Goal: Information Seeking & Learning: Learn about a topic

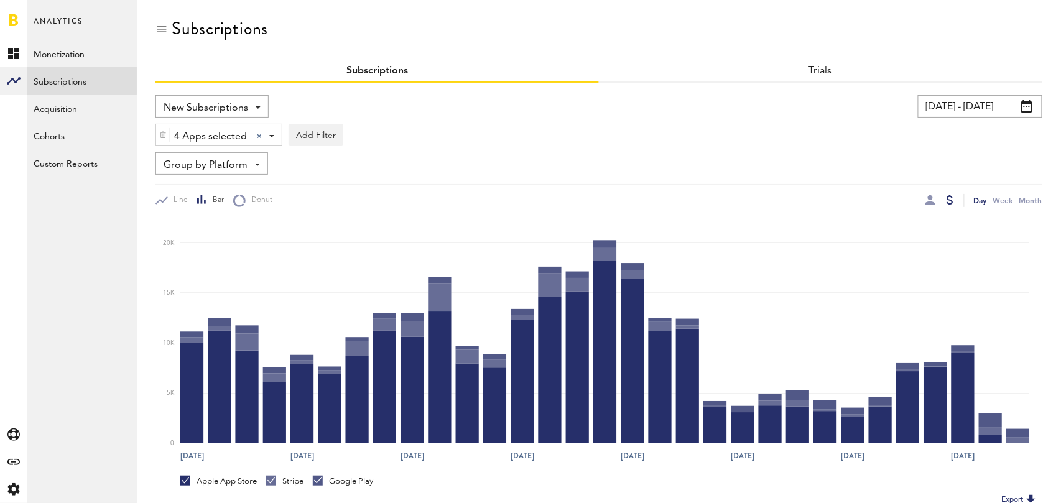
click at [931, 208] on icon "[DATE] [DATE] [DATE] [DATE] [DATE] [DATE] [DATE] [DATE] 8 0 5K 10K 15K 20K" at bounding box center [599, 337] width 888 height 261
click at [929, 202] on div at bounding box center [930, 200] width 10 height 10
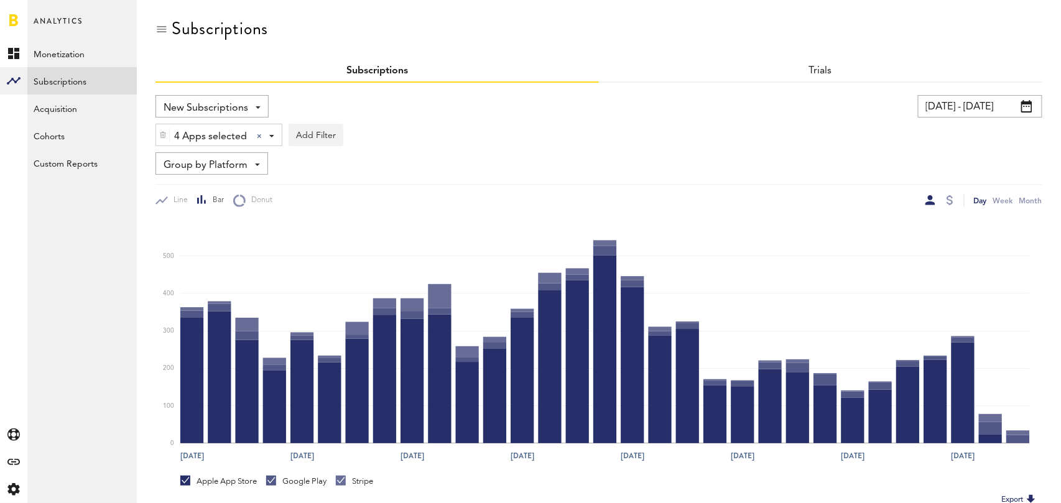
click at [238, 162] on span "Group by Platform" at bounding box center [206, 165] width 84 height 21
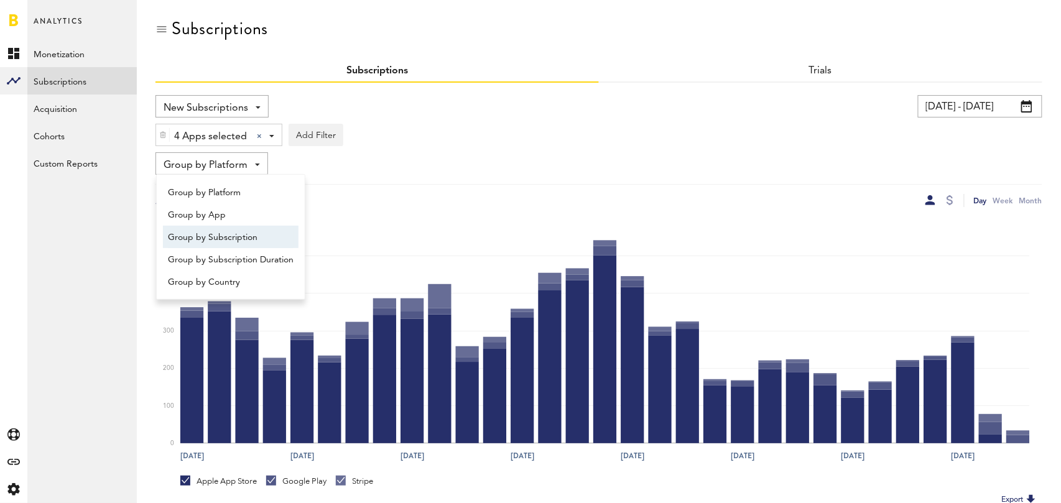
click at [245, 236] on span "Group by Subscription" at bounding box center [231, 237] width 126 height 21
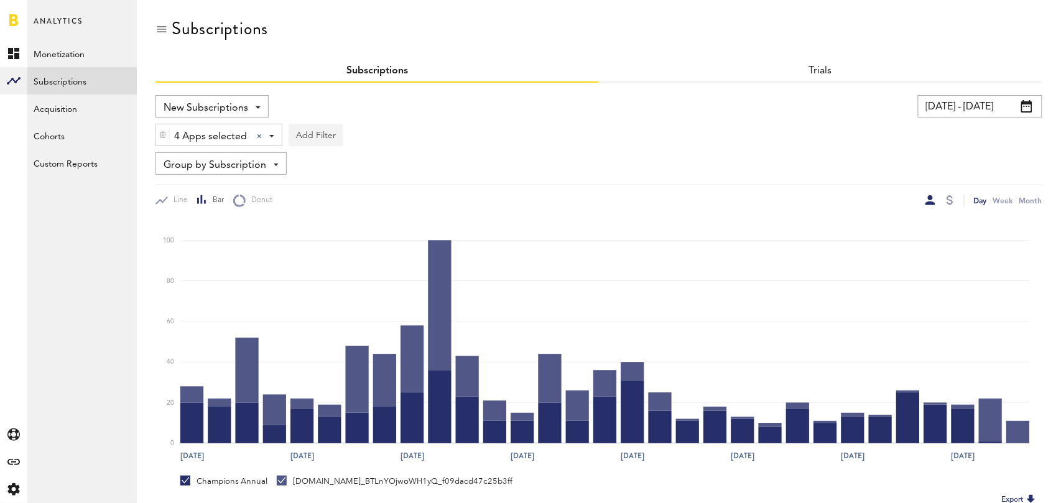
click at [315, 131] on button "Add Filter" at bounding box center [316, 135] width 55 height 22
click at [348, 231] on li "Subscription durations" at bounding box center [345, 234] width 101 height 22
click at [378, 141] on div "Subscription durations" at bounding box center [362, 136] width 110 height 21
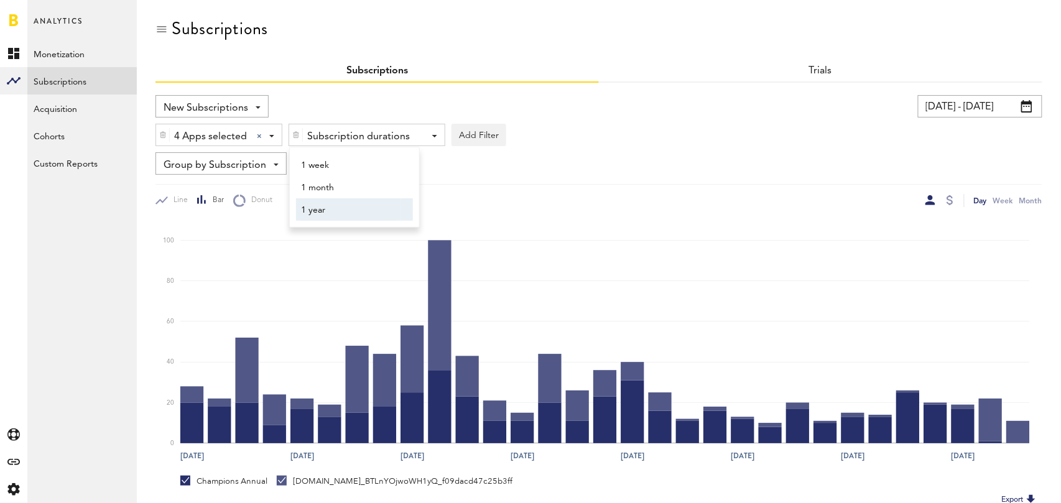
click at [358, 208] on span "1 year" at bounding box center [348, 210] width 95 height 21
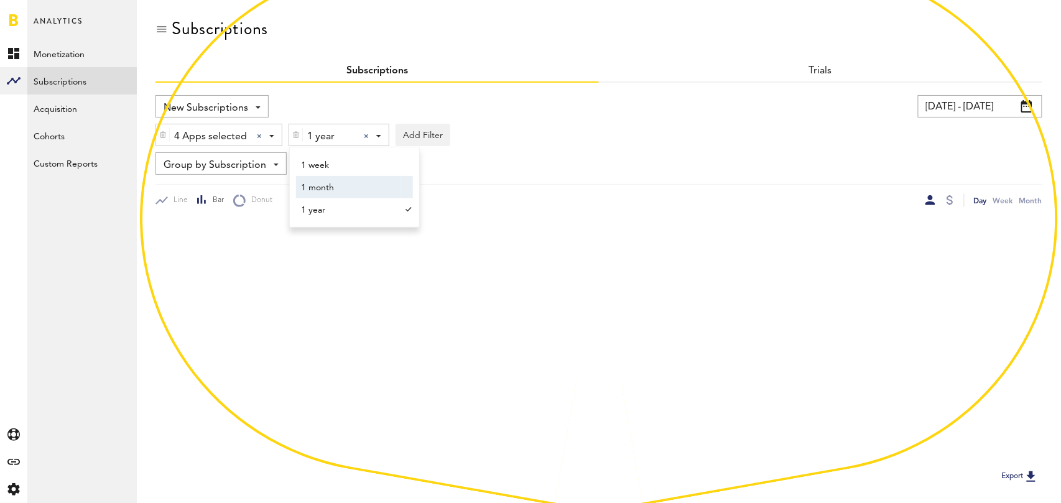
click at [601, 108] on div "[DATE] - [DATE] Last 30 days Last 90 days Last 180 days Last 2 years previous […" at bounding box center [817, 106] width 449 height 22
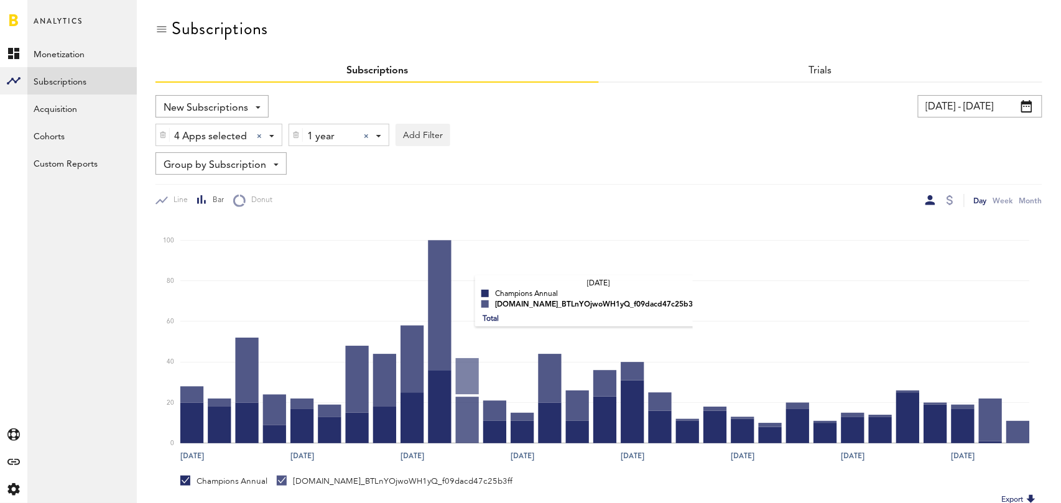
scroll to position [218, 0]
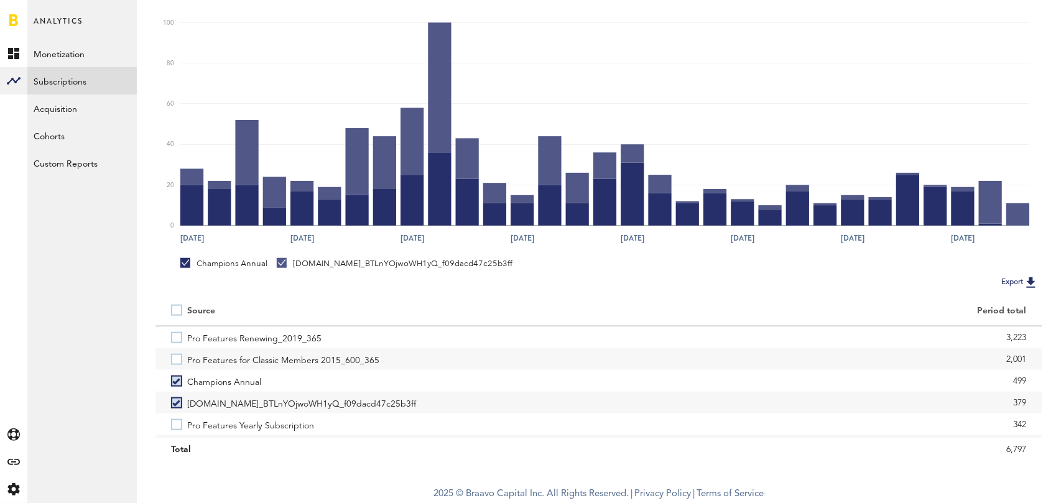
click at [177, 310] on label at bounding box center [179, 310] width 16 height 0
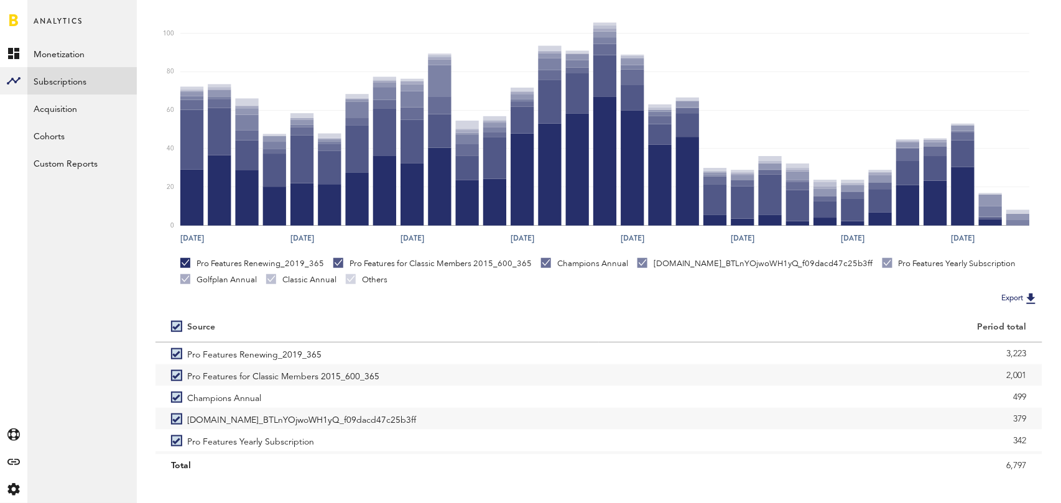
click at [177, 308] on div "New Subscriptions Revenue MRR Actives Trial Status Billing Retries New Subscrip…" at bounding box center [598, 176] width 887 height 599
click at [174, 327] on label at bounding box center [179, 327] width 16 height 0
checkbox input "false"
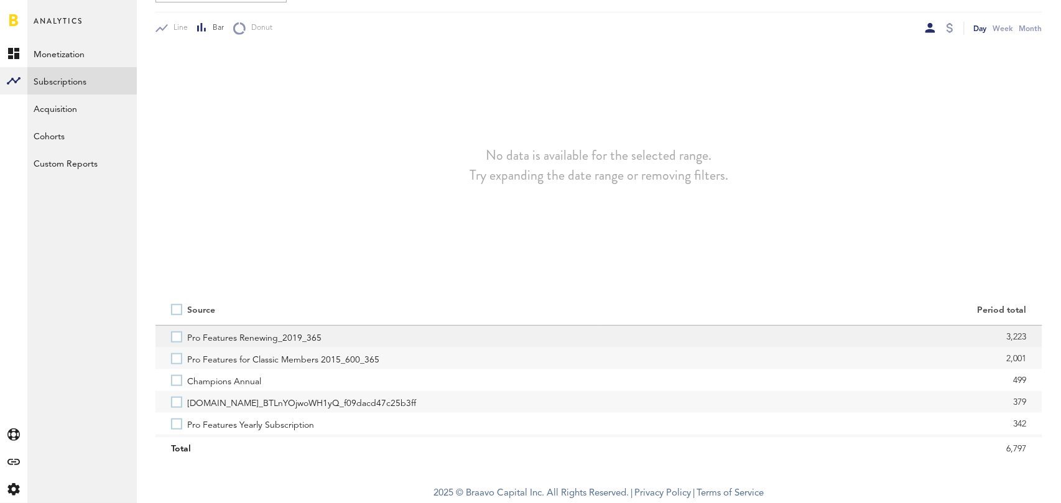
click at [175, 333] on label "Pro Features Renewing_2019_365" at bounding box center [377, 337] width 412 height 22
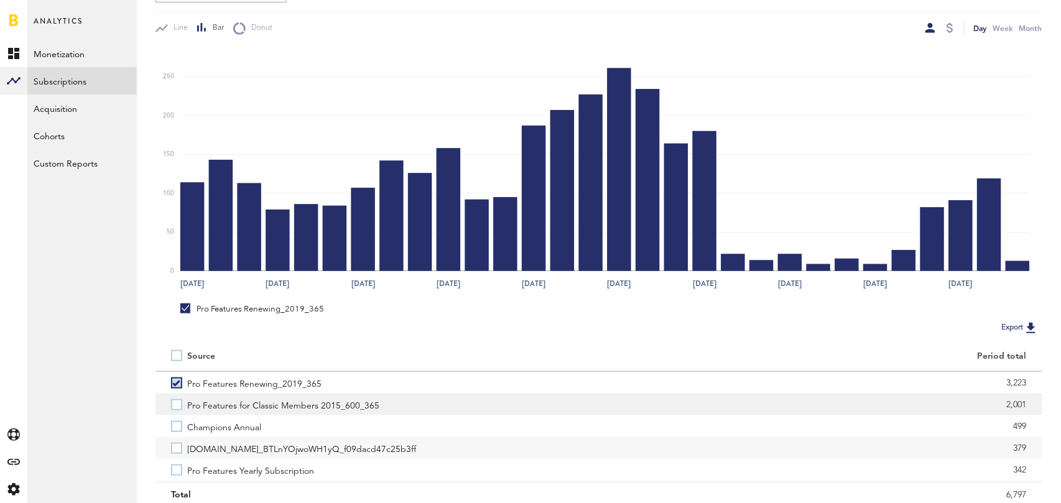
click at [175, 401] on label "Pro Features for Classic Members 2015_600_365" at bounding box center [377, 405] width 412 height 22
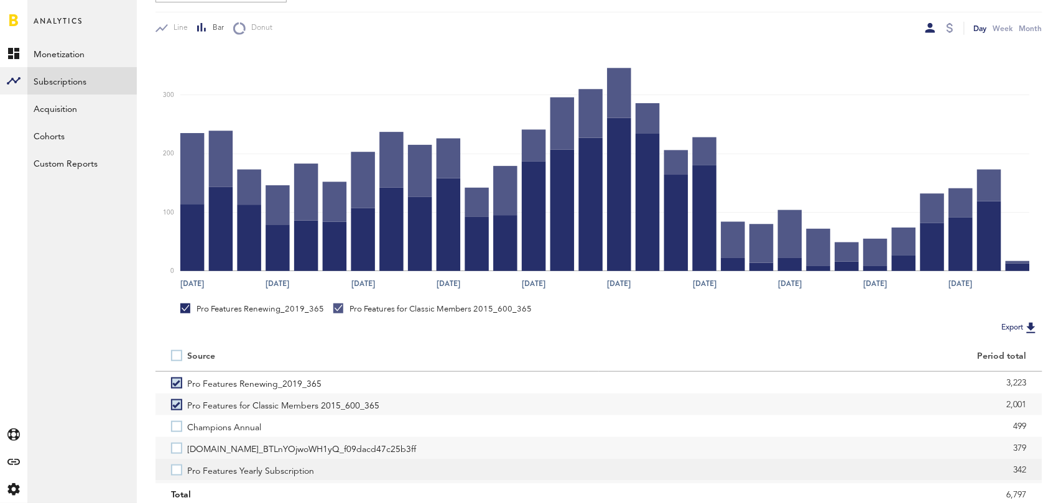
click at [175, 465] on label "Pro Features Yearly Subscription" at bounding box center [377, 470] width 412 height 22
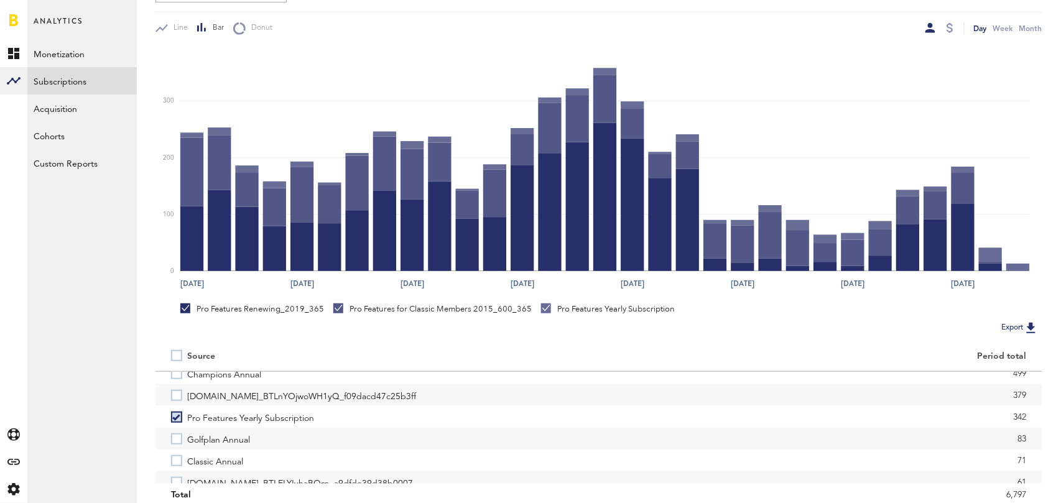
scroll to position [58, 0]
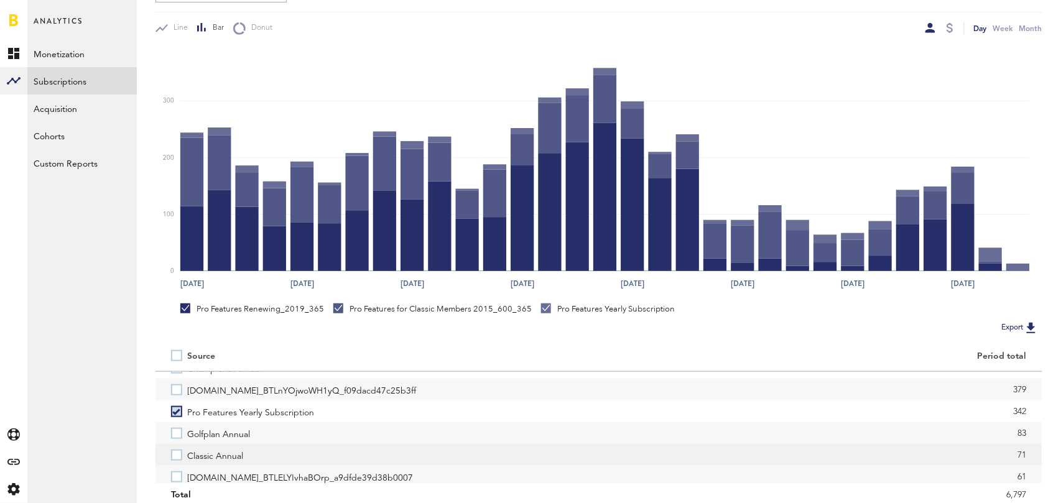
click at [177, 453] on label "Classic Annual" at bounding box center [377, 455] width 412 height 22
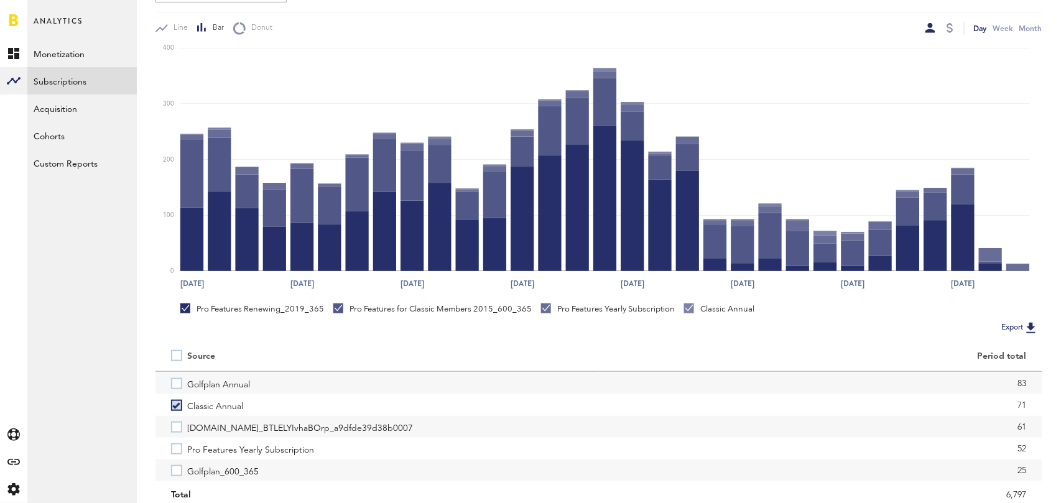
click at [177, 453] on label "Pro Features Yearly Subscription" at bounding box center [377, 449] width 412 height 22
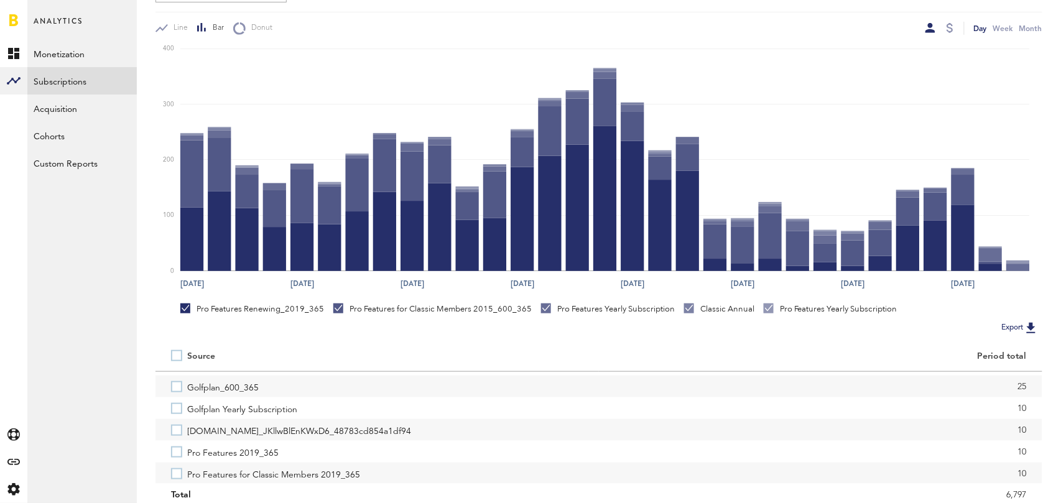
scroll to position [195, 0]
click at [177, 453] on label "Pro Features 2019_365" at bounding box center [377, 449] width 412 height 22
click at [174, 469] on label "Pro Features for Classic Members 2019_365" at bounding box center [377, 471] width 412 height 22
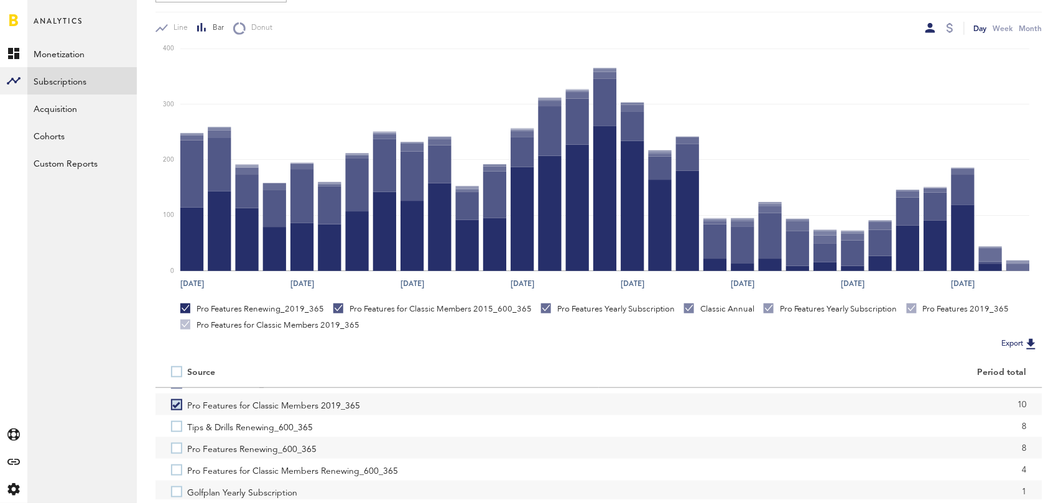
scroll to position [281, 0]
click at [178, 441] on label "Pro Features Renewing_600_365" at bounding box center [377, 444] width 412 height 22
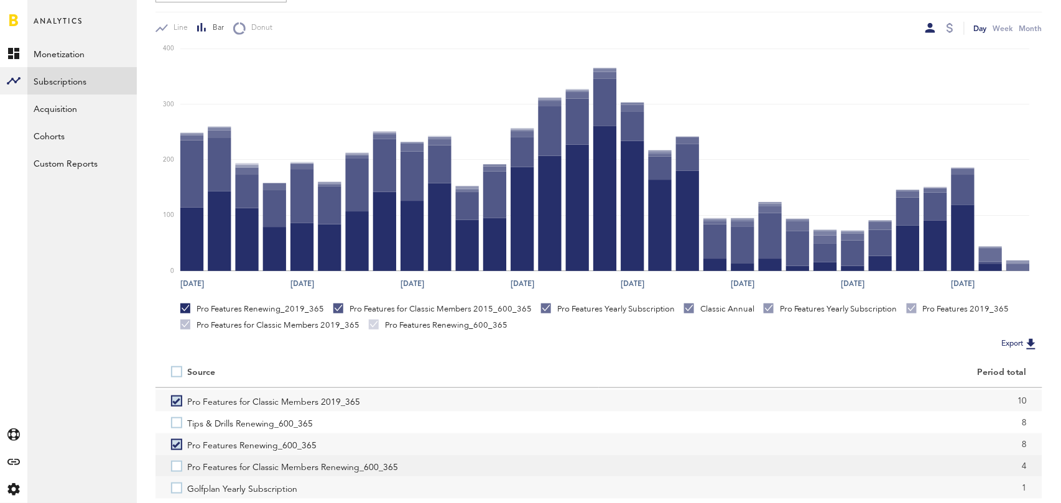
click at [178, 466] on label "Pro Features for Classic Members Renewing_600_365" at bounding box center [377, 466] width 412 height 22
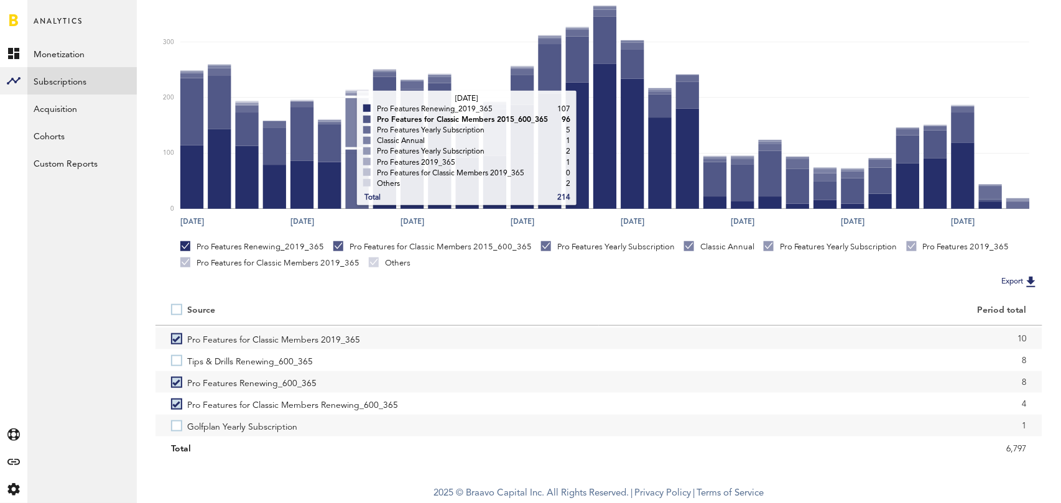
scroll to position [0, 0]
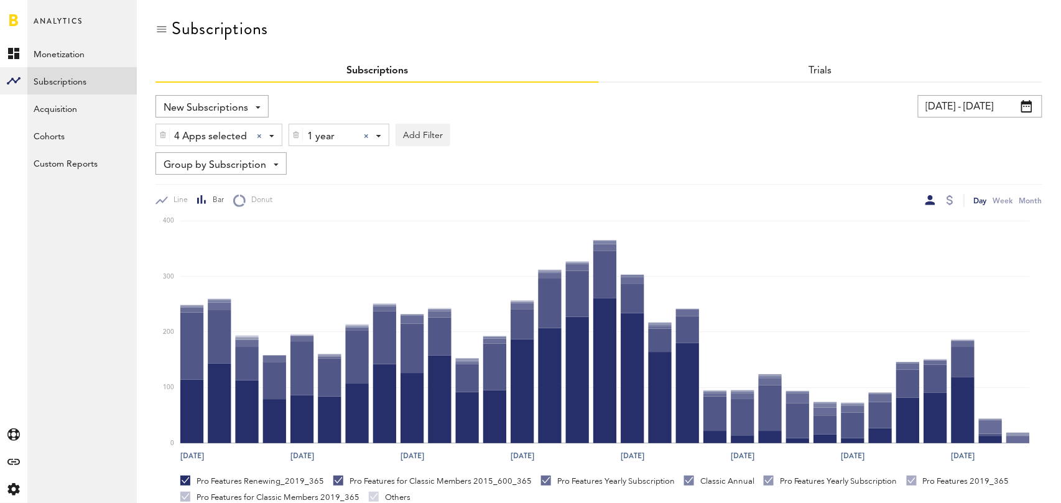
click at [366, 135] on div at bounding box center [366, 136] width 5 height 5
click at [366, 135] on div "Subscription durations" at bounding box center [362, 136] width 110 height 21
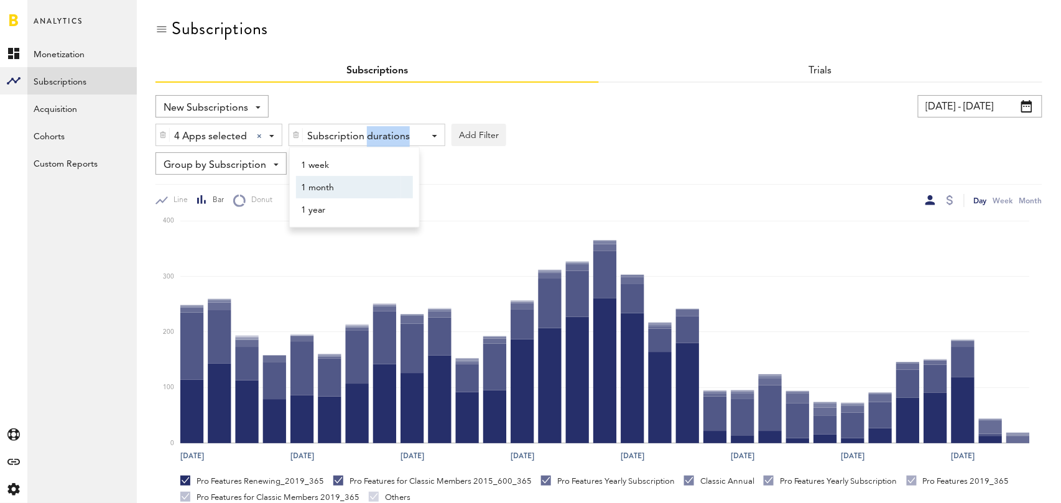
click at [369, 190] on span "1 month" at bounding box center [348, 187] width 95 height 21
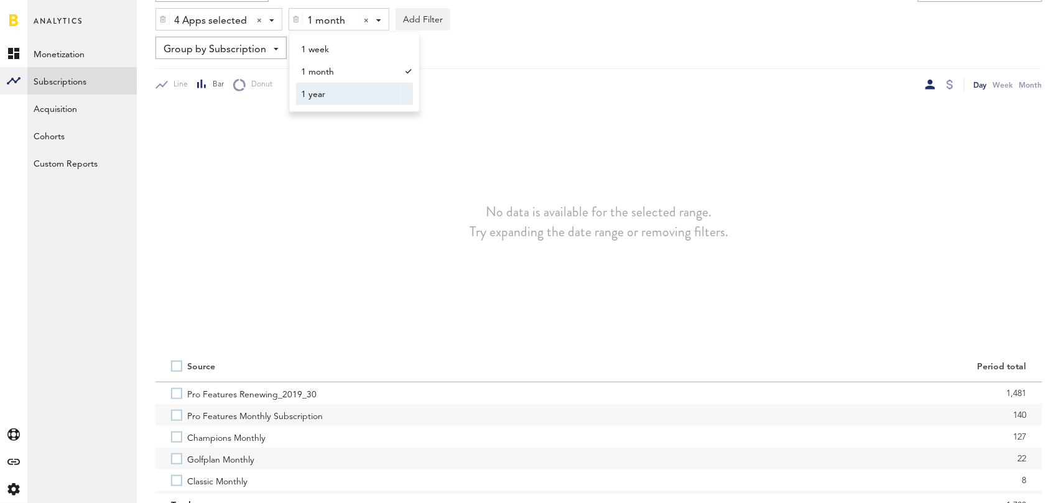
scroll to position [172, 0]
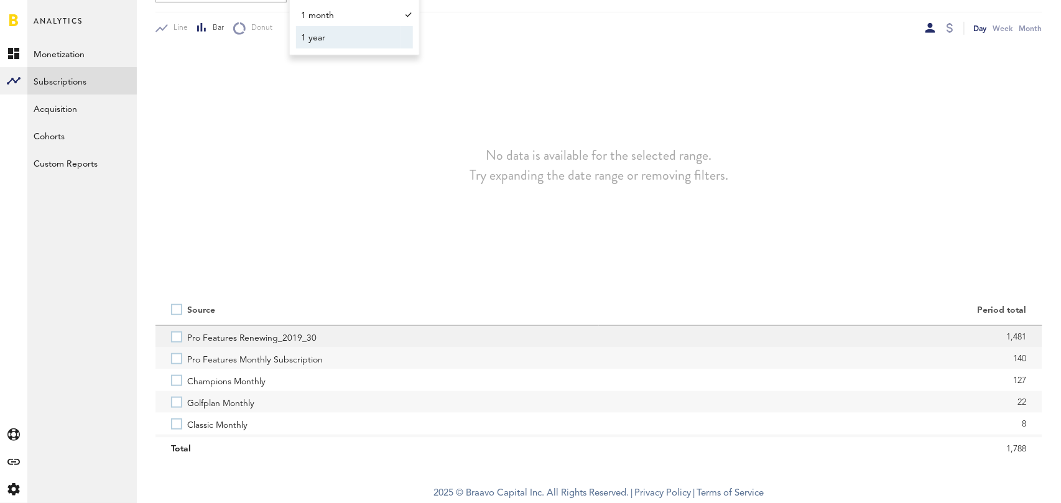
click at [174, 335] on label "Pro Features Renewing_2019_30" at bounding box center [377, 337] width 412 height 22
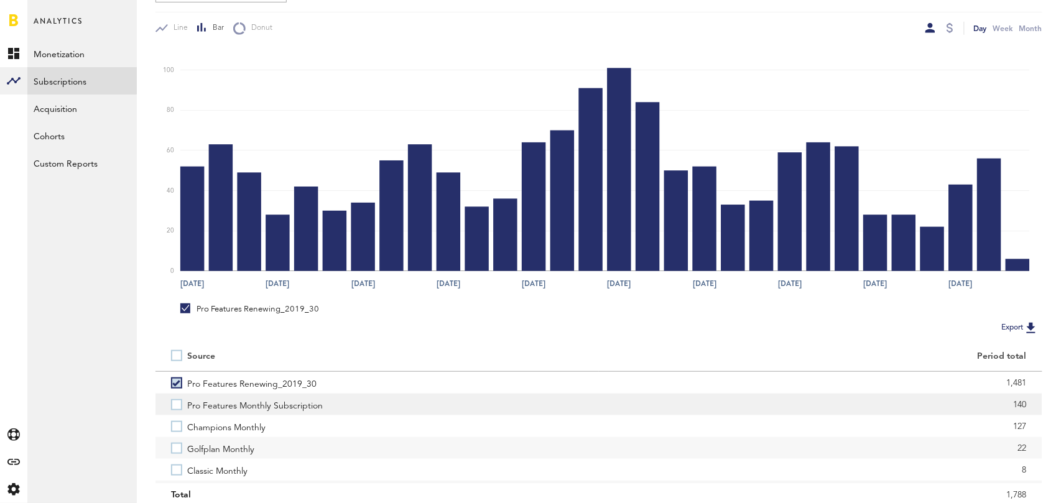
click at [177, 401] on label "Pro Features Monthly Subscription" at bounding box center [377, 405] width 412 height 22
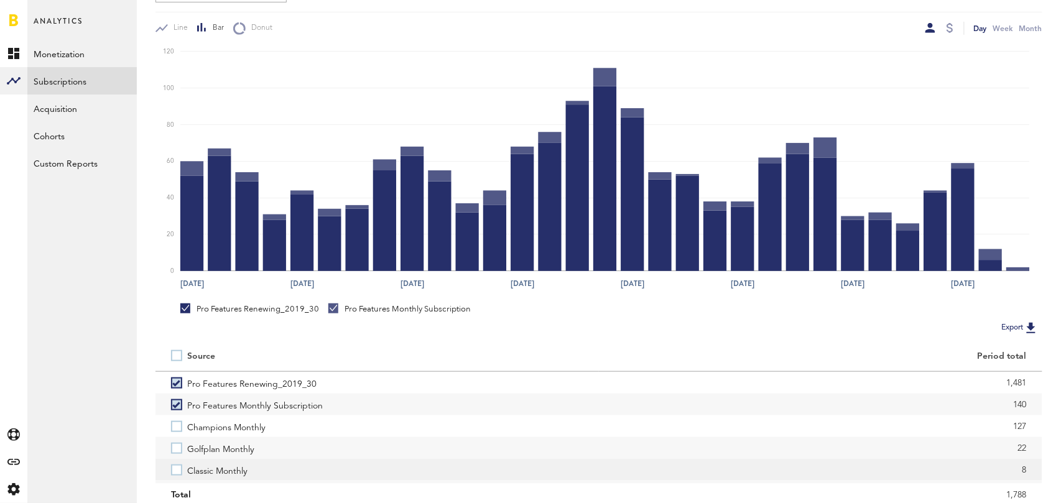
click at [175, 470] on label "Classic Monthly" at bounding box center [377, 470] width 412 height 22
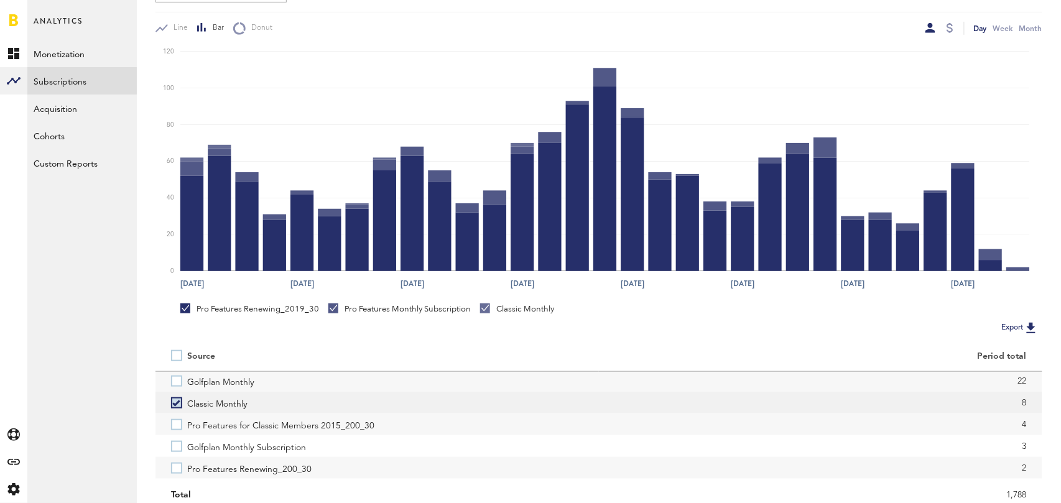
scroll to position [85, 0]
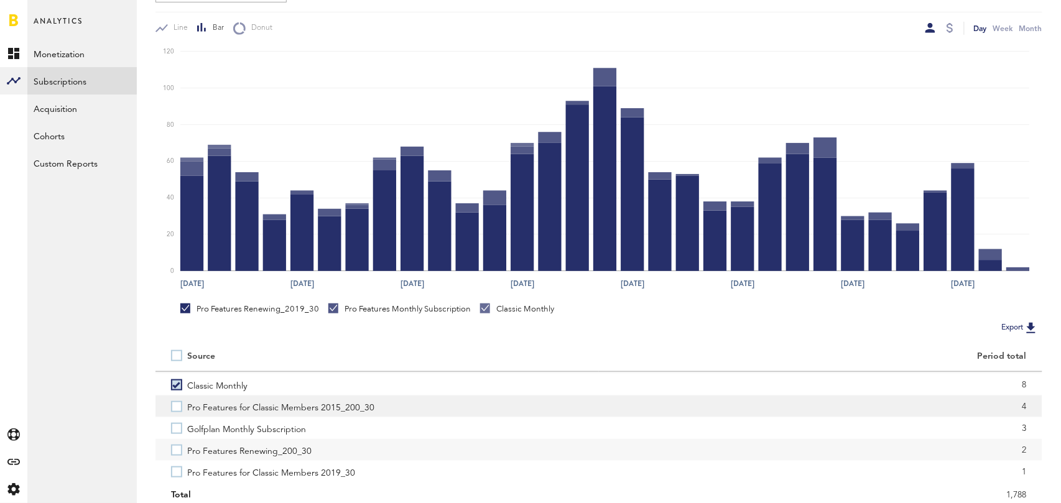
click at [175, 408] on label "Pro Features for Classic Members 2015_200_30" at bounding box center [377, 407] width 412 height 22
click at [177, 452] on label "Pro Features Renewing_200_30" at bounding box center [377, 450] width 412 height 22
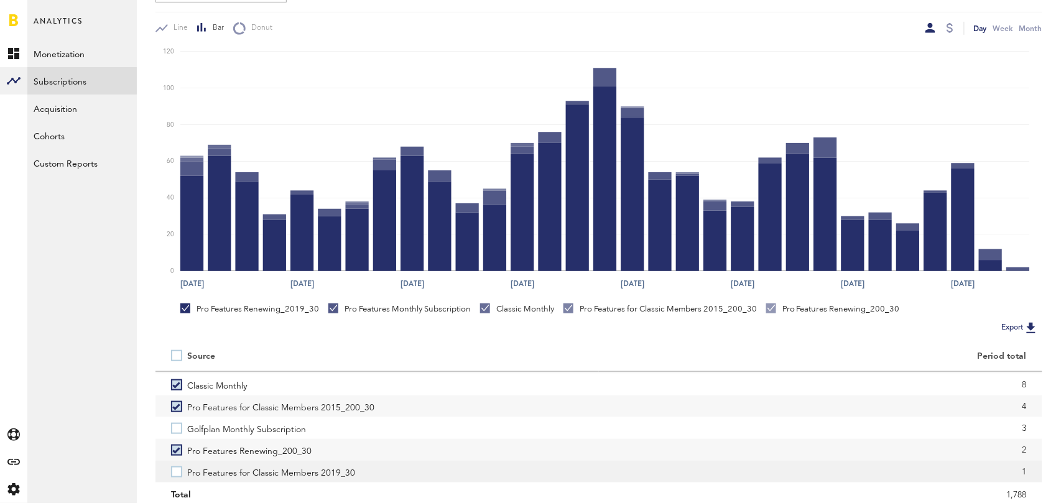
click at [179, 473] on label "Pro Features for Classic Members 2019_30" at bounding box center [377, 472] width 412 height 22
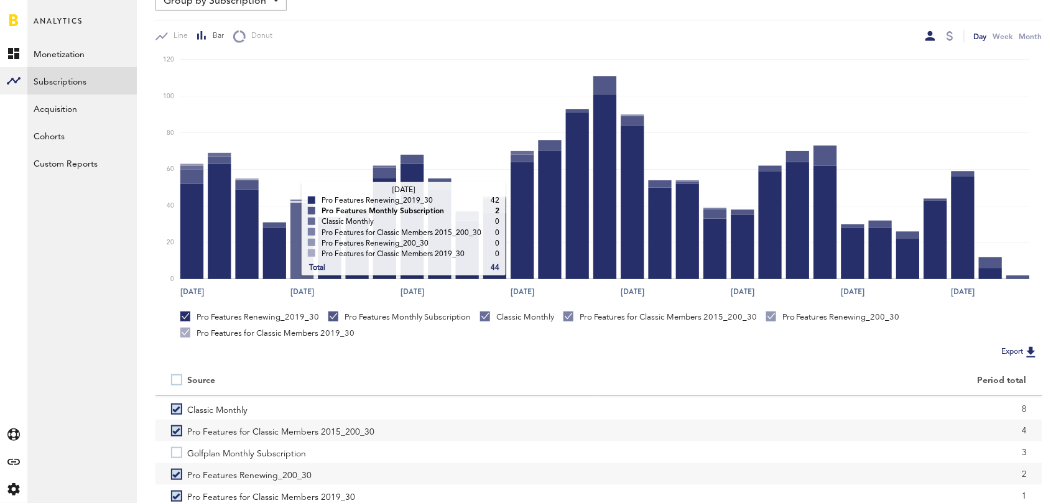
scroll to position [0, 0]
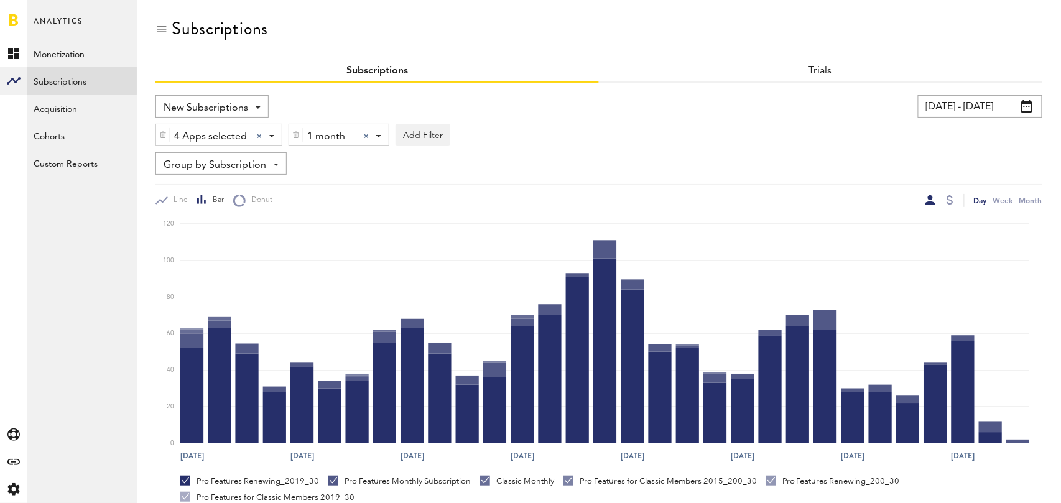
click at [364, 136] on div at bounding box center [366, 136] width 5 height 5
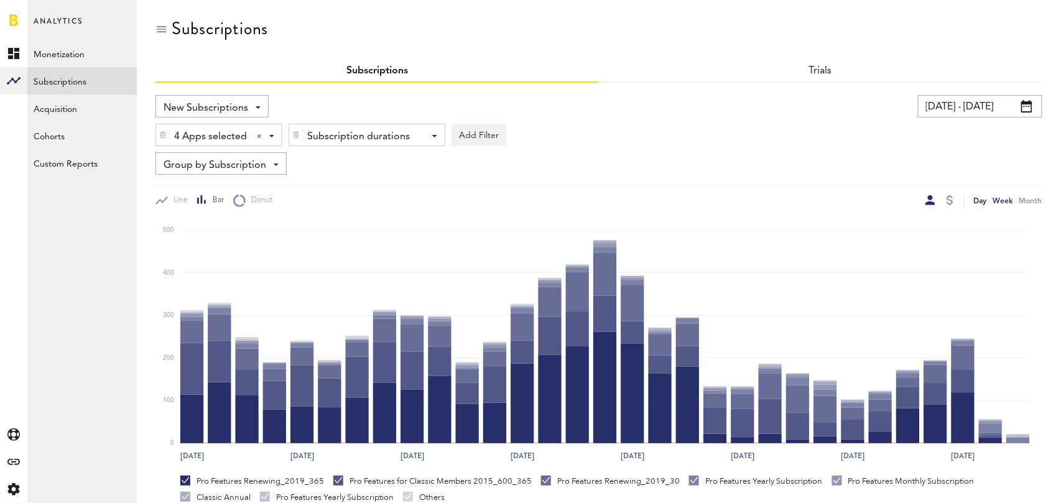
click at [1006, 202] on div "Week" at bounding box center [1003, 200] width 20 height 13
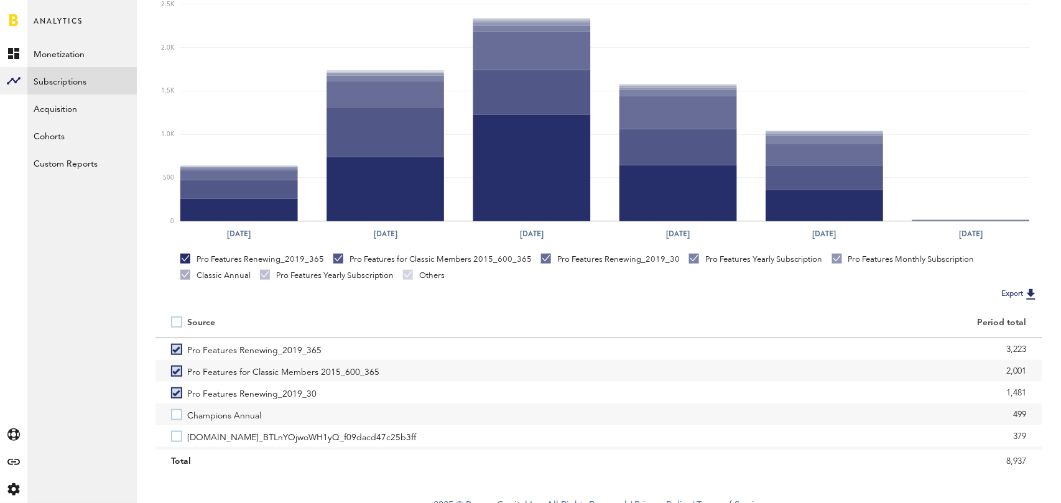
scroll to position [234, 0]
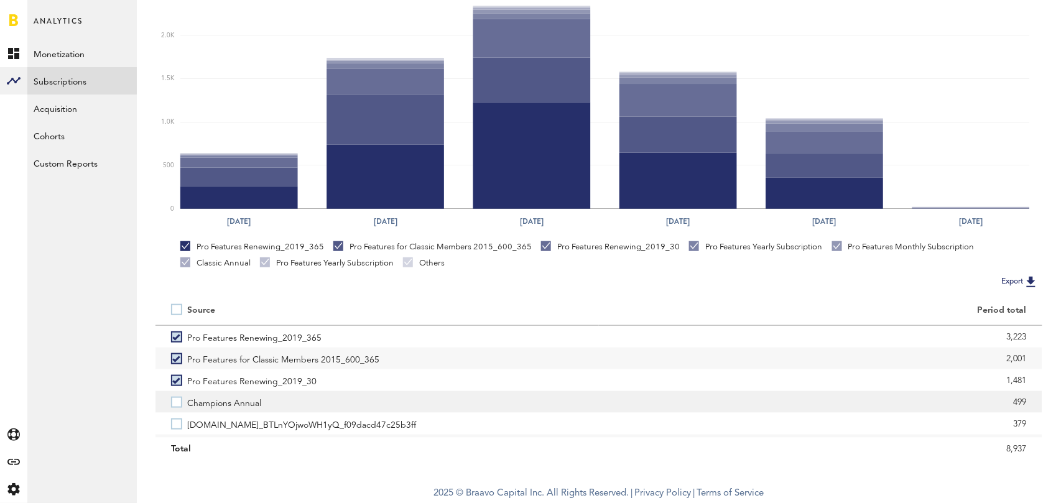
click at [177, 404] on label "Champions Annual" at bounding box center [377, 402] width 412 height 22
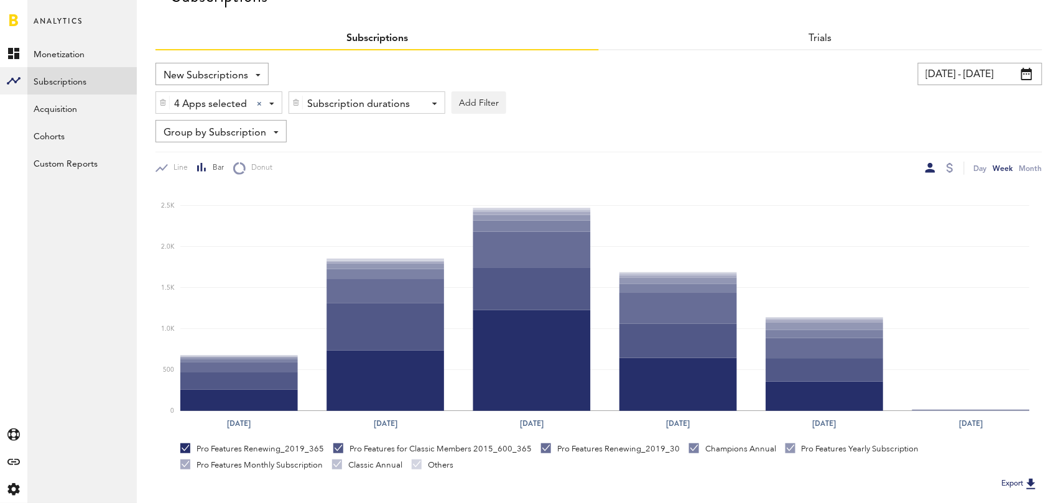
scroll to position [0, 0]
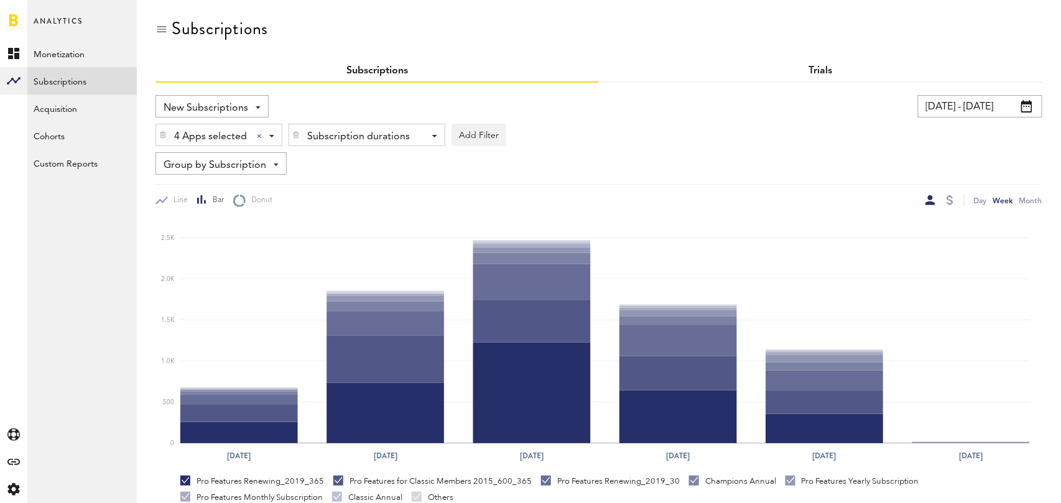
click at [819, 70] on link "Trials" at bounding box center [821, 71] width 24 height 10
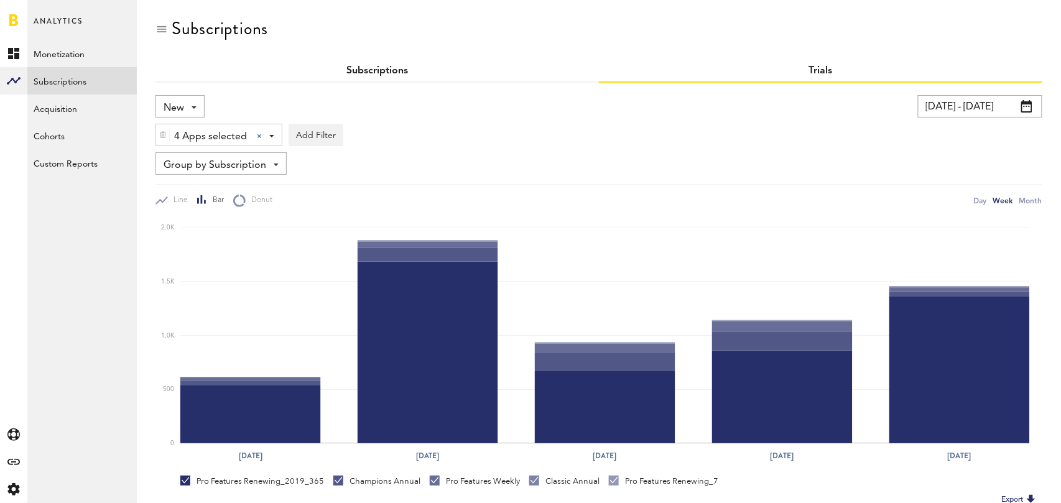
click at [348, 66] on link "Subscriptions" at bounding box center [377, 71] width 62 height 10
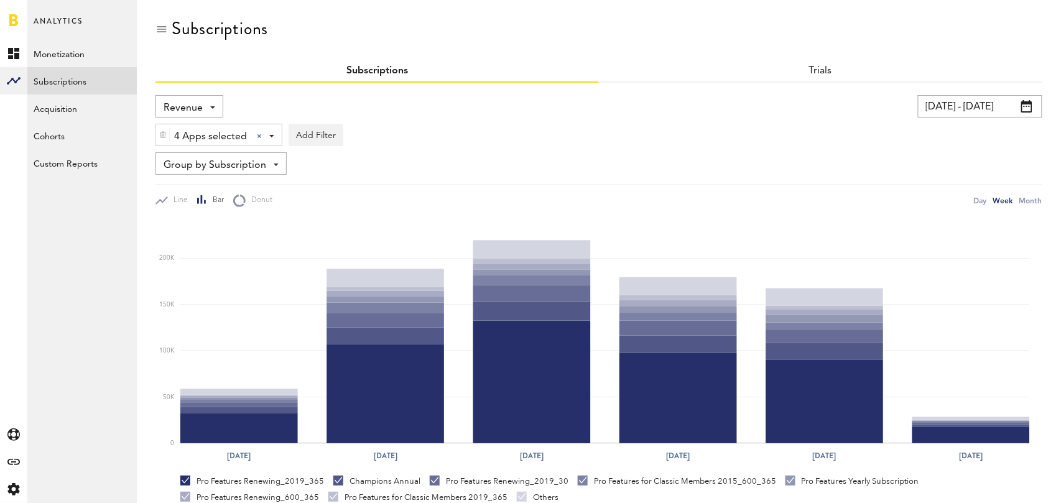
click at [187, 110] on span "Revenue" at bounding box center [183, 108] width 39 height 21
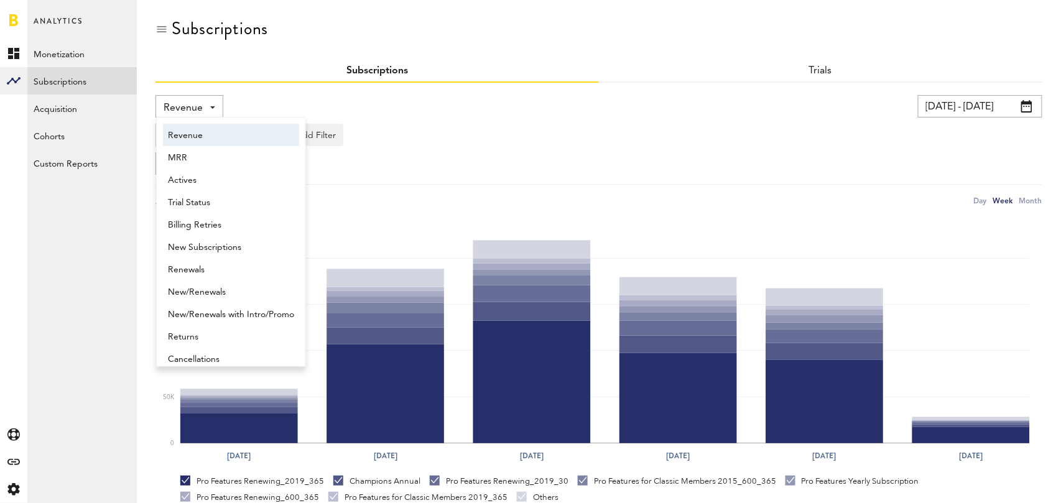
scroll to position [6, 0]
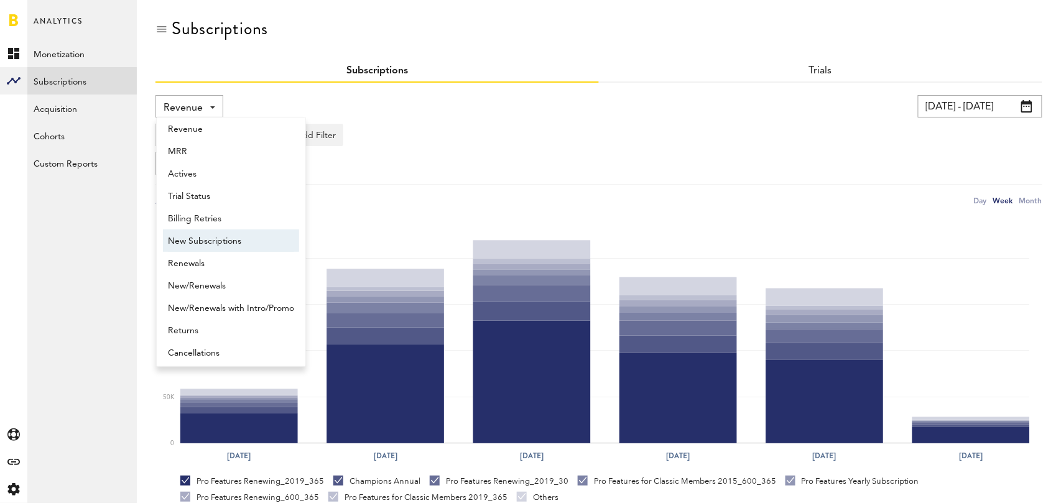
click at [226, 241] on span "New Subscriptions" at bounding box center [231, 241] width 126 height 21
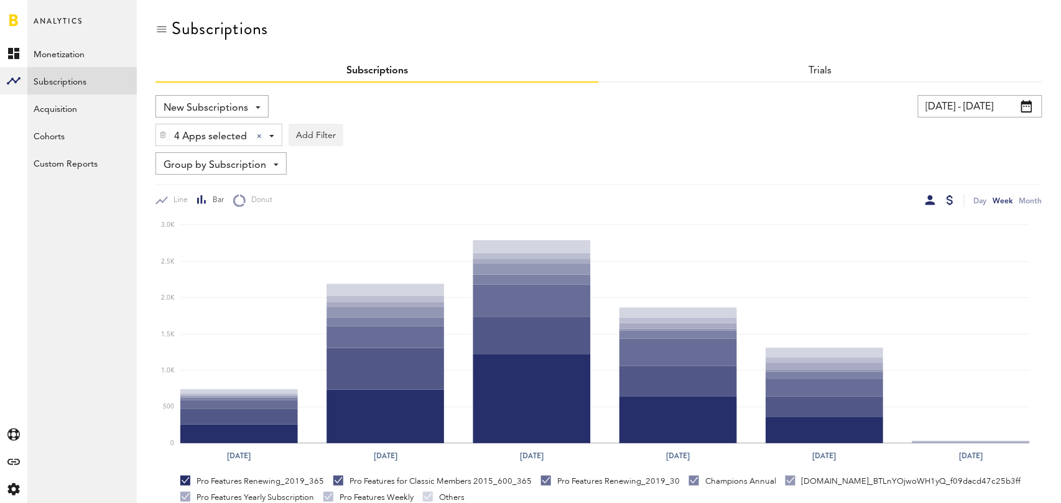
click at [947, 203] on div at bounding box center [950, 200] width 7 height 10
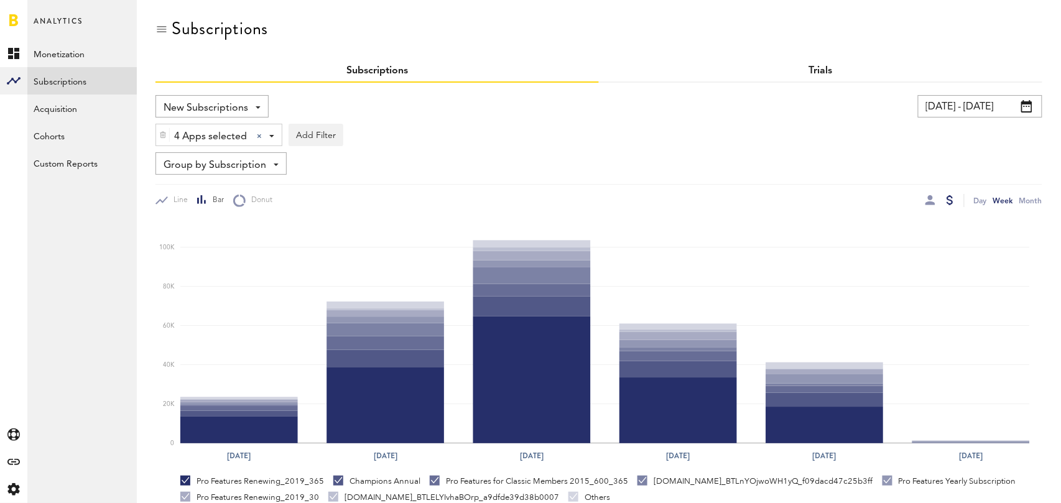
click at [822, 73] on link "Trials" at bounding box center [821, 71] width 24 height 10
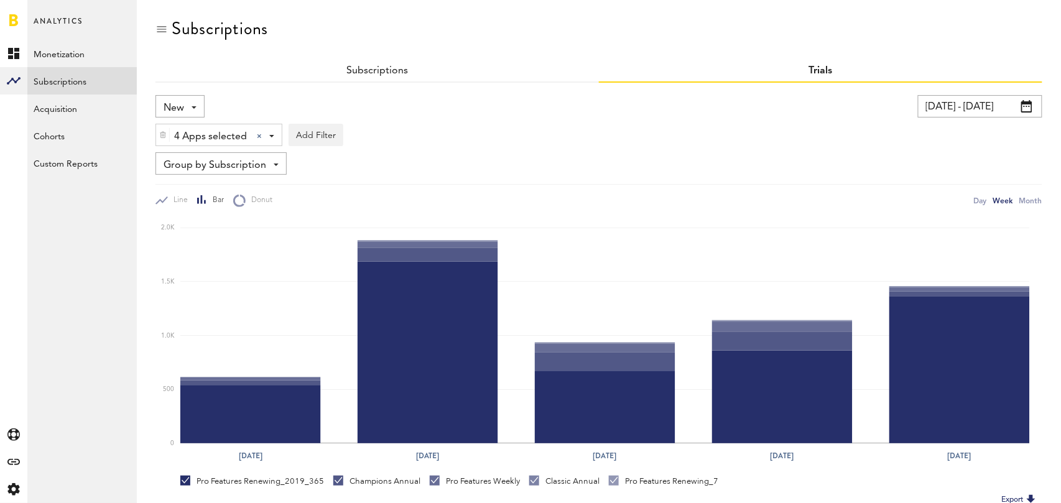
click at [193, 105] on div "New New Active Cancelled Conversion" at bounding box center [179, 106] width 49 height 22
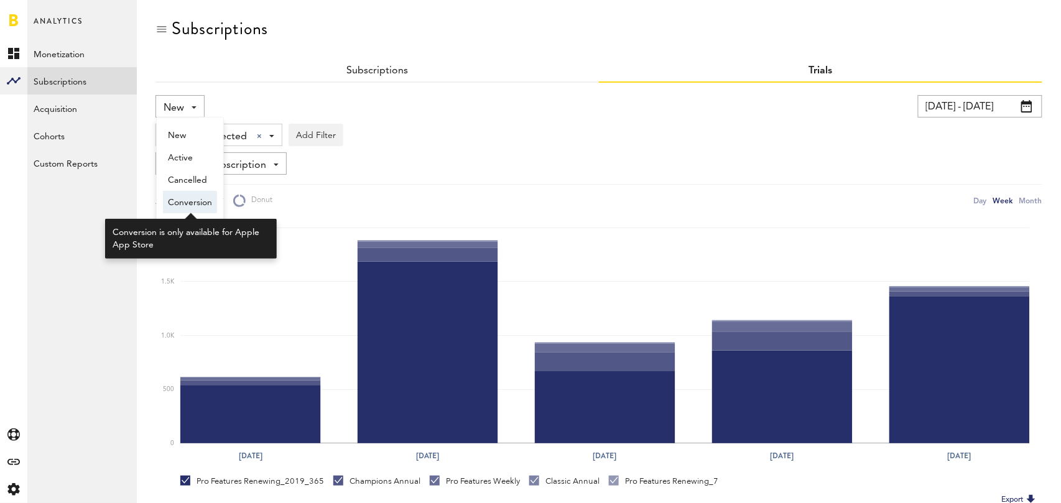
click at [189, 200] on span "Conversion" at bounding box center [190, 202] width 44 height 21
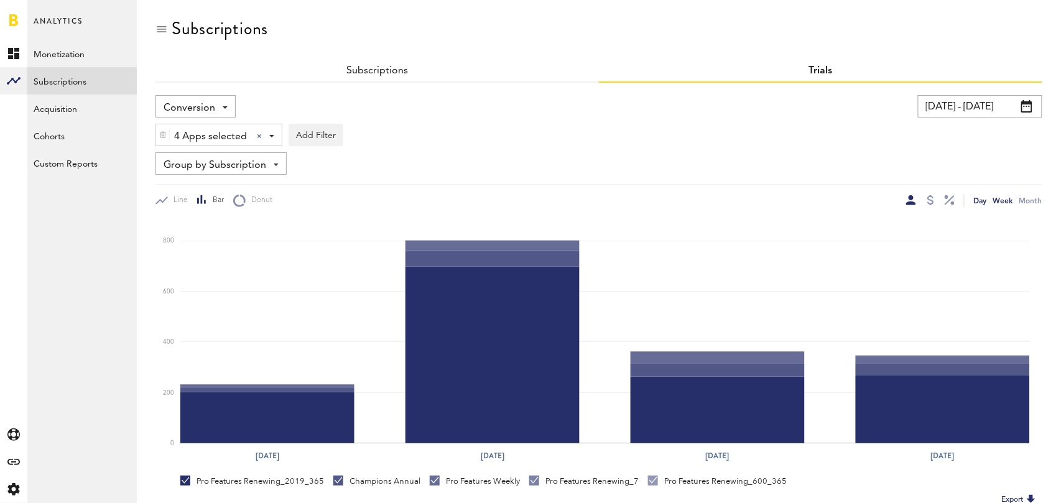
click at [983, 202] on div "Day" at bounding box center [980, 200] width 13 height 13
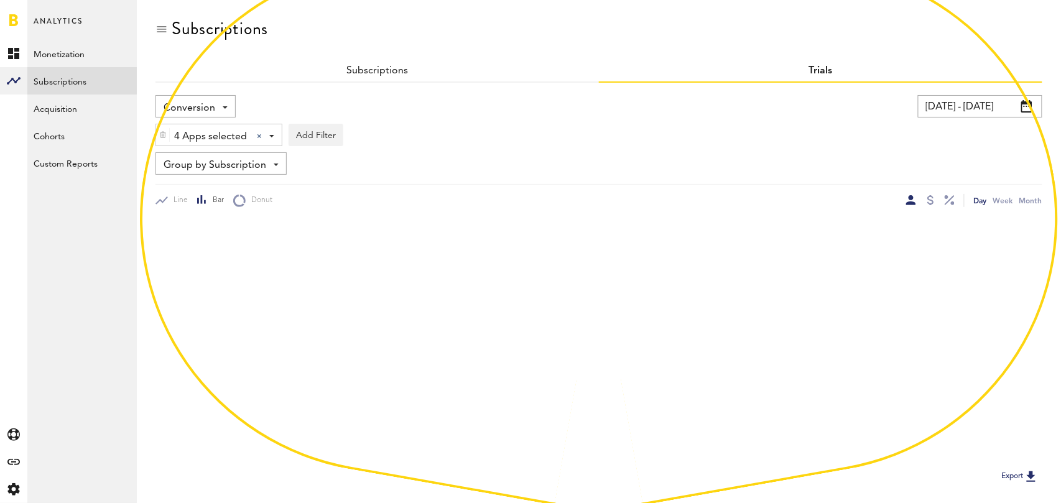
click at [193, 101] on span "Conversion" at bounding box center [190, 108] width 52 height 21
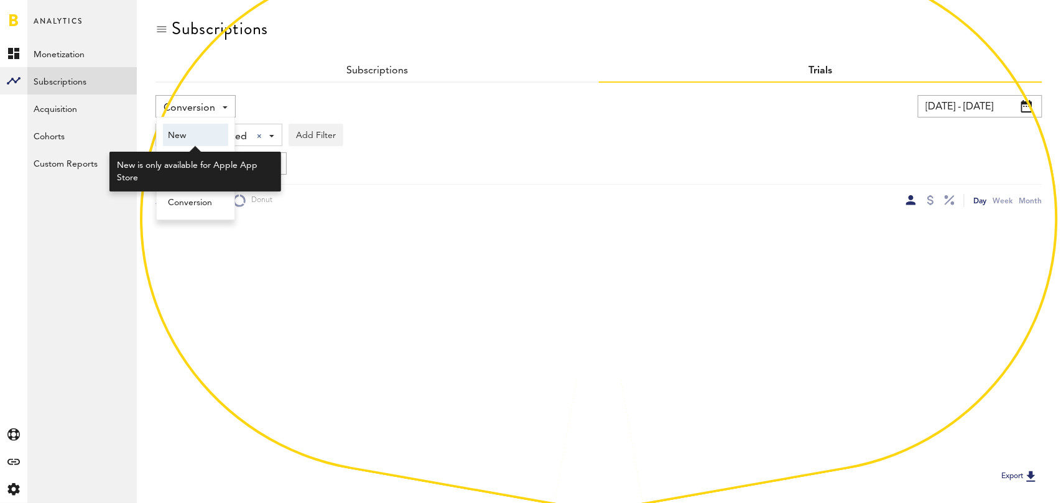
click at [198, 138] on span "New" at bounding box center [195, 135] width 55 height 21
